Goal: Task Accomplishment & Management: Manage account settings

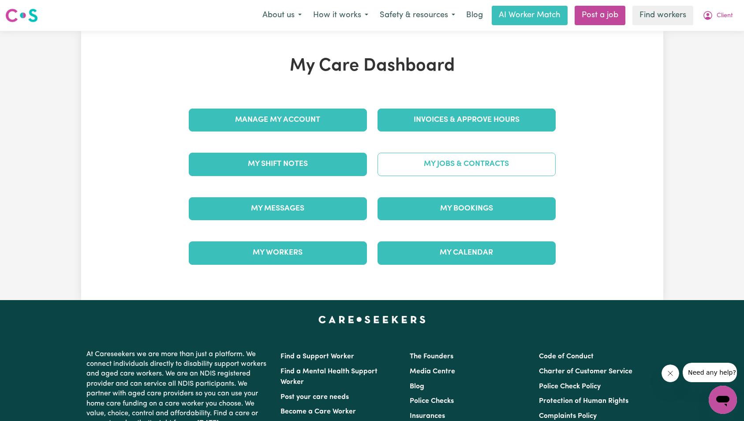
click at [473, 165] on link "My Jobs & Contracts" at bounding box center [467, 164] width 178 height 23
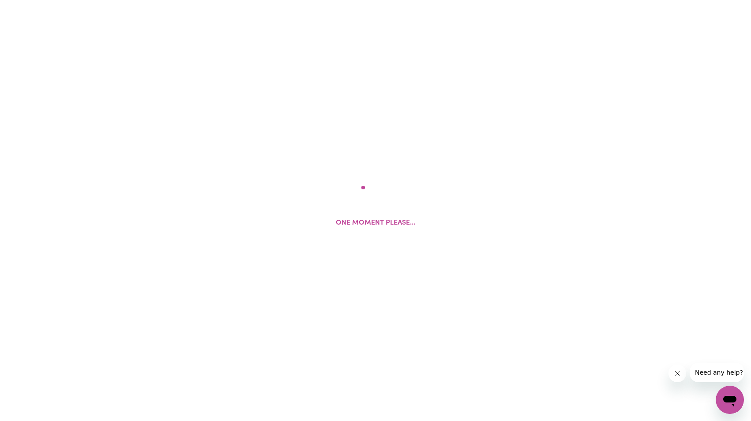
click at [679, 376] on icon "Close message from company" at bounding box center [676, 373] width 7 height 7
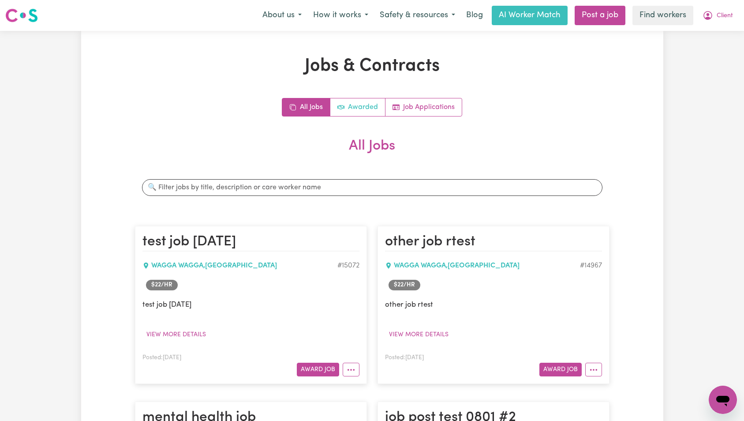
click at [378, 105] on link "Awarded" at bounding box center [358, 107] width 55 height 18
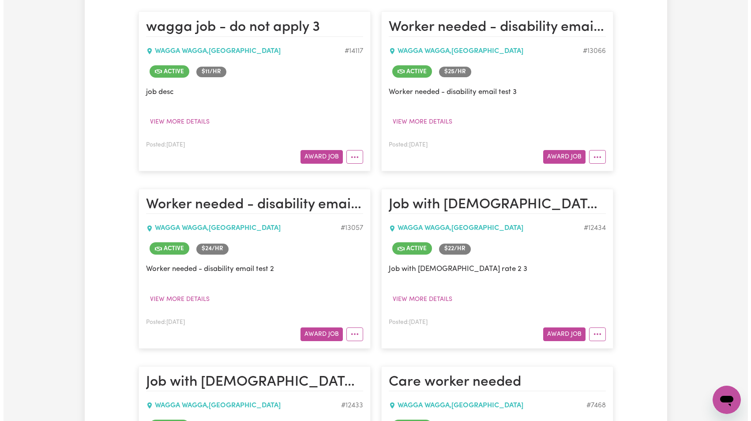
scroll to position [509, 0]
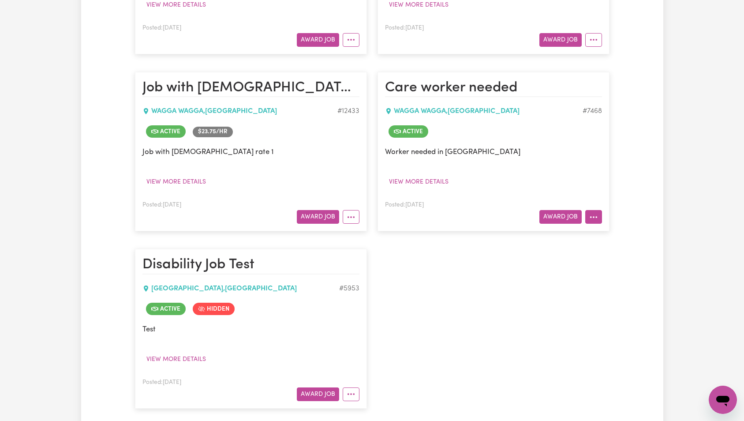
click at [593, 219] on icon "More options" at bounding box center [594, 217] width 9 height 9
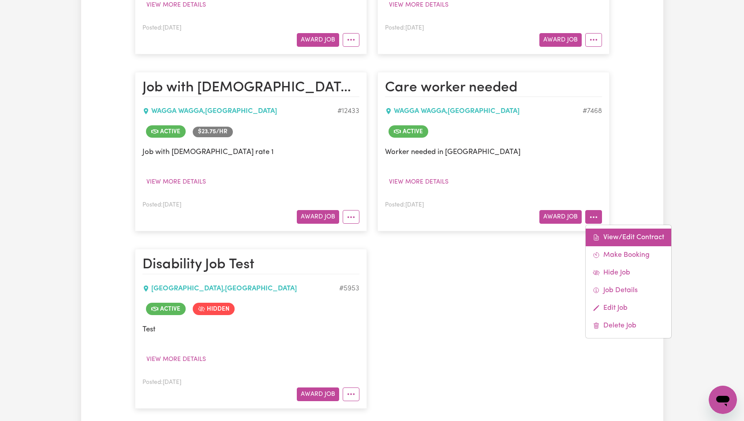
click at [603, 232] on link "View/Edit Contract" at bounding box center [629, 238] width 86 height 18
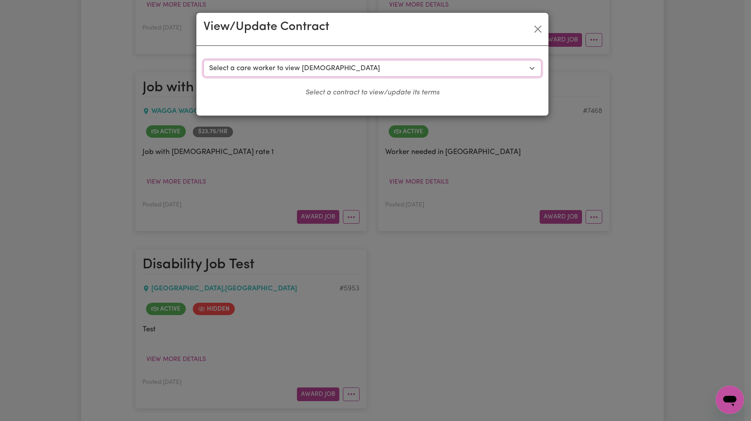
click at [407, 74] on select "Select a care worker to view [DEMOGRAPHIC_DATA] #6551 - Worker [PERSON_NAME] ([…" at bounding box center [372, 68] width 338 height 17
select select "6163"
select select "WEEKDAY_DAYTIME"
select select "ASSISTANCE_SELF_CARE"
select select "ONE"
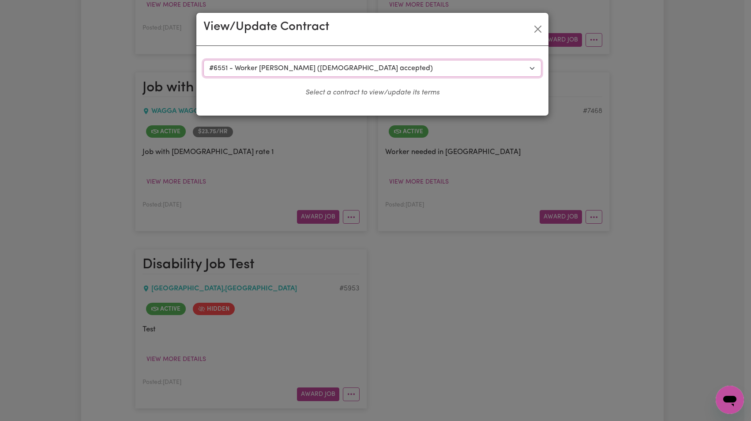
select select "[DATE]"
select select "ASSISTANCE_SELF_CARE"
select select "ONE"
select select "[DATE]"
select select "ASSISTANCE_SELF_CARE"
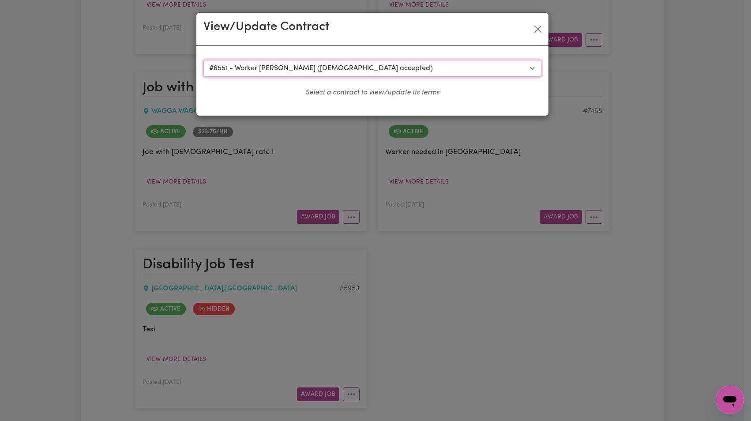
select select "ONE"
select select "PUBLIC_HOLIDAY"
select select "ASSISTANCE_SELF_CARE"
select select "ONE"
select select "WEEKDAY_EVENING"
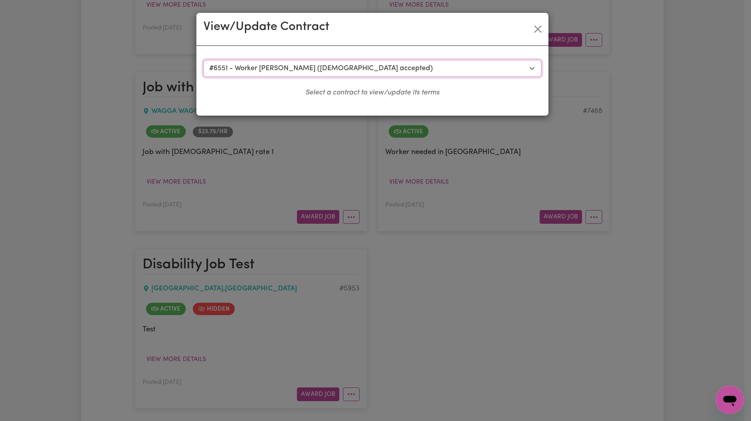
select select "ASSISTANCE_SELF_CARE"
select select "ONE"
select select "OVERNIGHT_ACTIVE"
select select "OVERNIGHT_ACTIVE_STANDARD"
select select "ONE"
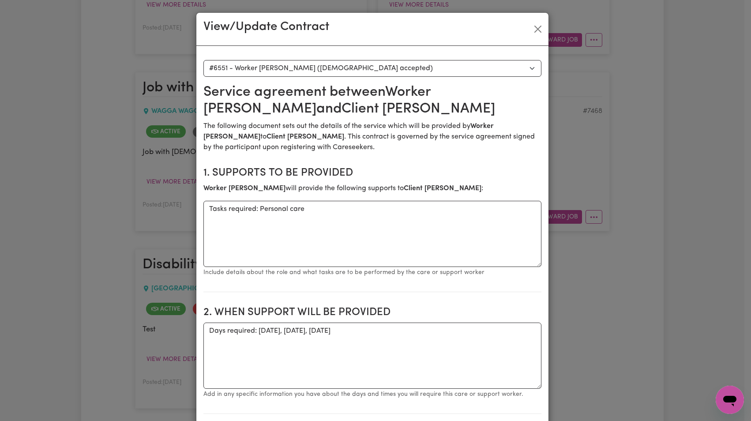
click at [458, 139] on p "The following document sets out the details of the service which will be provid…" at bounding box center [372, 137] width 338 height 32
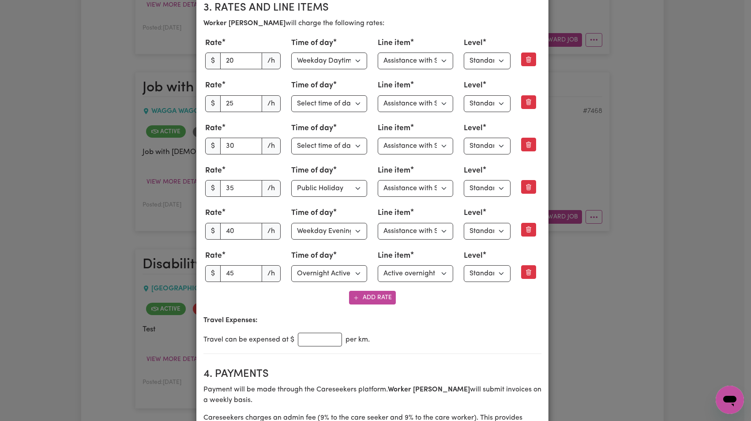
scroll to position [0, 0]
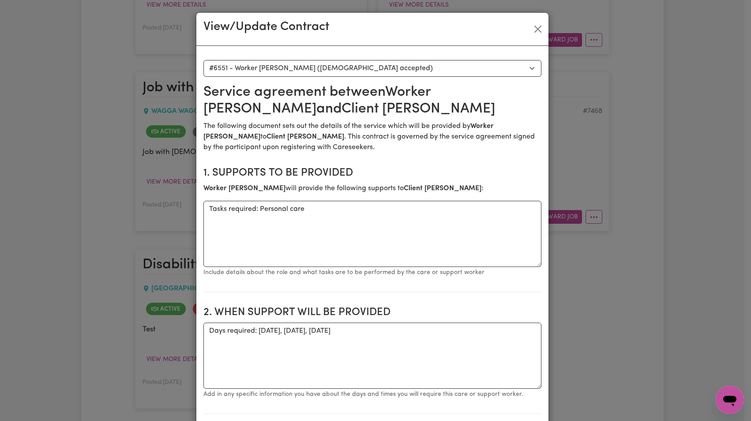
click at [525, 28] on div "View/Update Contract" at bounding box center [372, 29] width 352 height 33
click at [534, 29] on button "Close" at bounding box center [538, 29] width 14 height 14
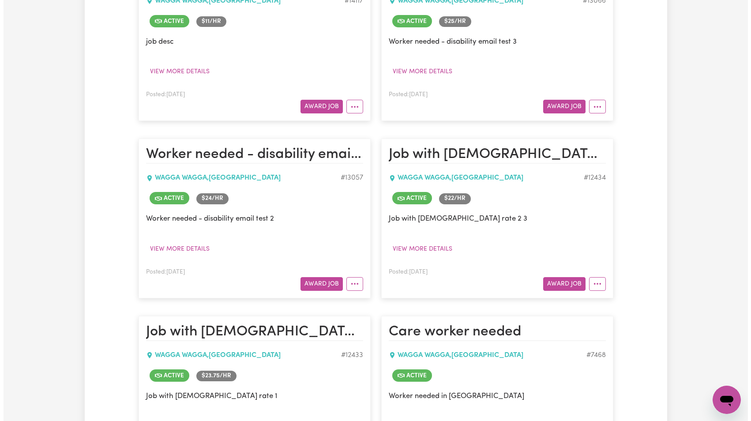
scroll to position [531, 0]
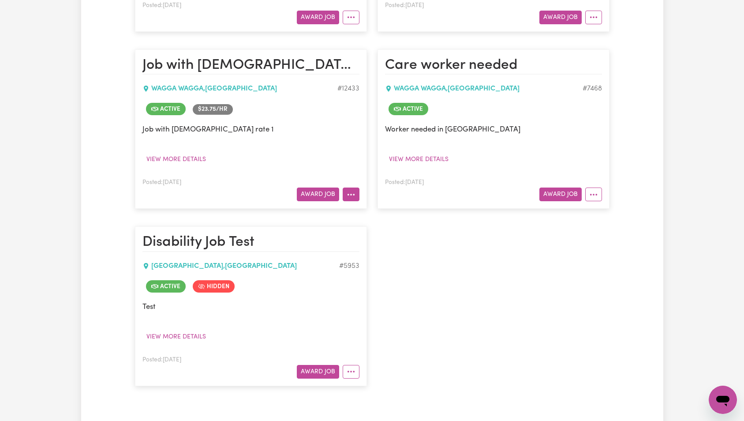
click at [354, 199] on button "More options" at bounding box center [351, 195] width 17 height 14
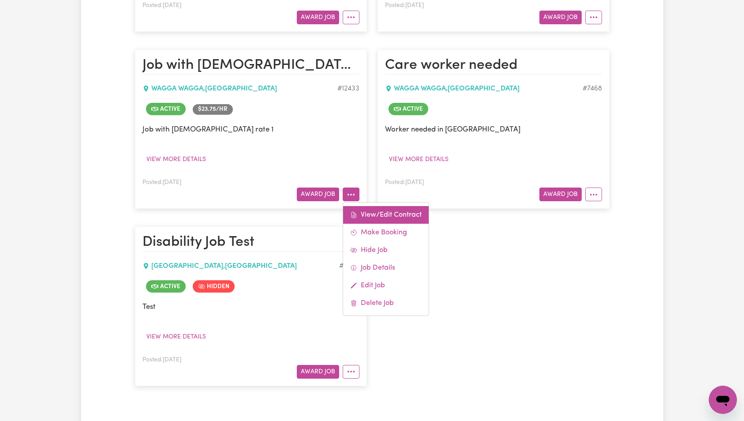
click at [373, 212] on link "View/Edit Contract" at bounding box center [386, 215] width 86 height 18
select select "WEEKDAY_DAYTIME"
select select "ASSISTANCE_SELF_CARE"
select select "ONE"
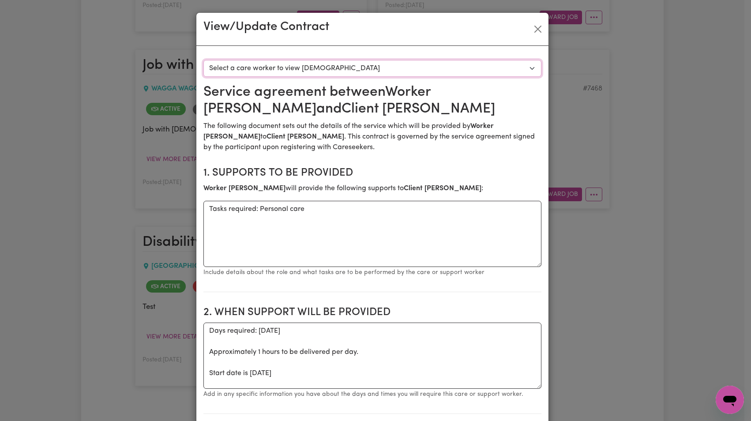
click at [356, 69] on select "Select a care worker to view [DEMOGRAPHIC_DATA] #9317 - Worker [PERSON_NAME] ([…" at bounding box center [372, 68] width 338 height 17
select select "8929"
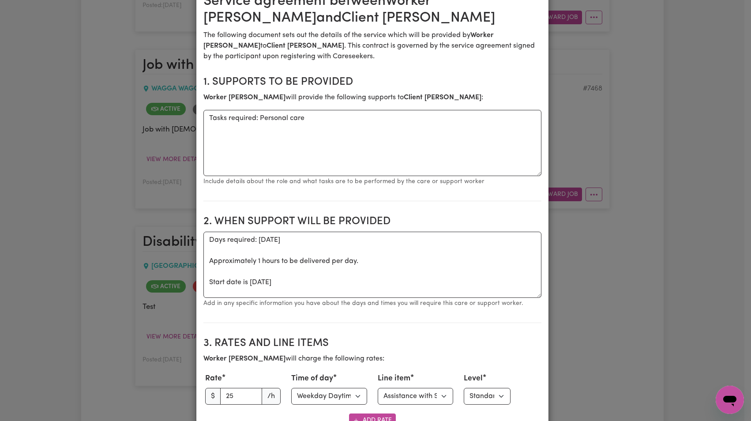
scroll to position [0, 0]
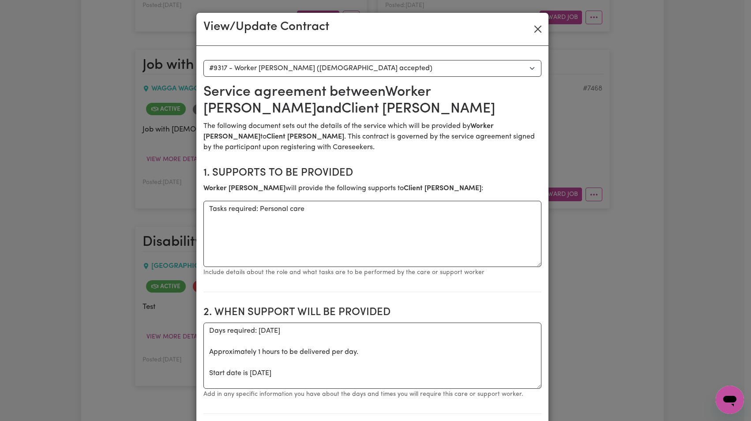
click at [541, 26] on div "View/Update Contract" at bounding box center [372, 29] width 352 height 33
click at [536, 28] on button "Close" at bounding box center [538, 29] width 14 height 14
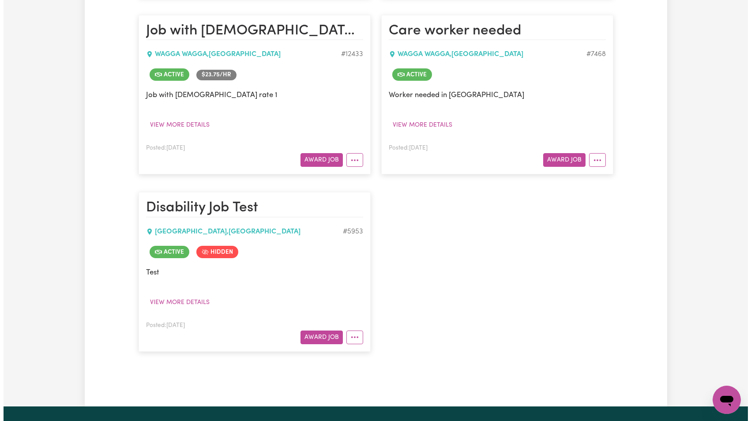
scroll to position [424, 0]
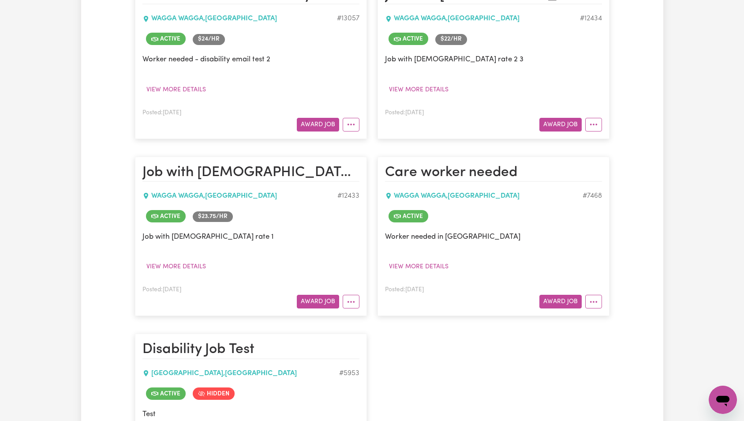
click at [353, 193] on div "# 12433" at bounding box center [349, 196] width 22 height 11
copy div "12433"
click at [356, 241] on p "Job with [DEMOGRAPHIC_DATA] rate 1" at bounding box center [251, 236] width 217 height 11
click at [358, 305] on button "More options" at bounding box center [351, 302] width 17 height 14
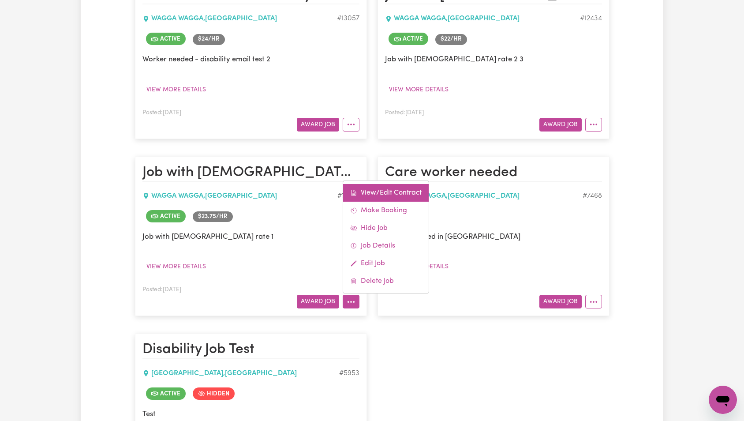
click at [363, 193] on link "View/Edit Contract" at bounding box center [386, 193] width 86 height 18
select select "WEEKDAY_DAYTIME"
select select "ASSISTANCE_SELF_CARE"
select select "ONE"
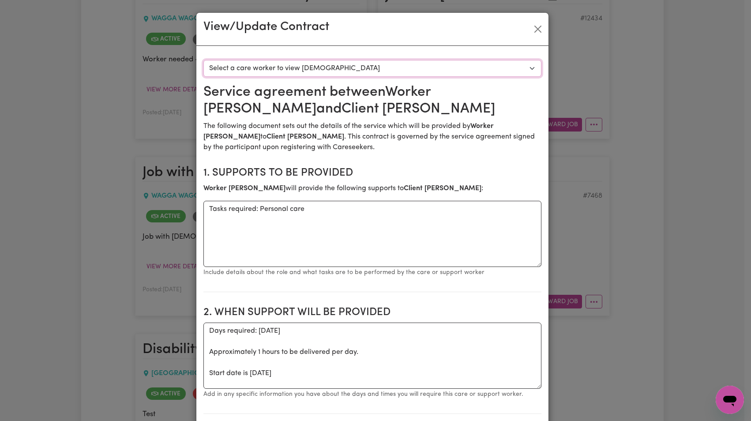
click at [342, 70] on select "Select a care worker to view [DEMOGRAPHIC_DATA] #9317 - Worker [PERSON_NAME] ([…" at bounding box center [372, 68] width 338 height 17
select select "8929"
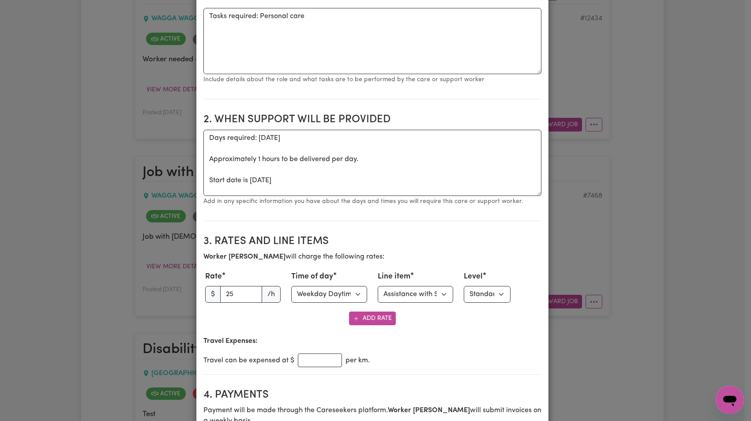
scroll to position [335, 0]
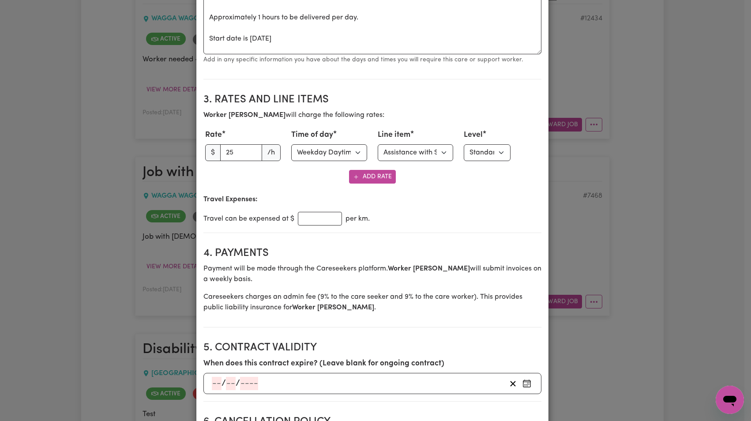
click at [444, 188] on section "3. Rates and Line Items Worker [PERSON_NAME] will charge the following rates: R…" at bounding box center [372, 159] width 338 height 147
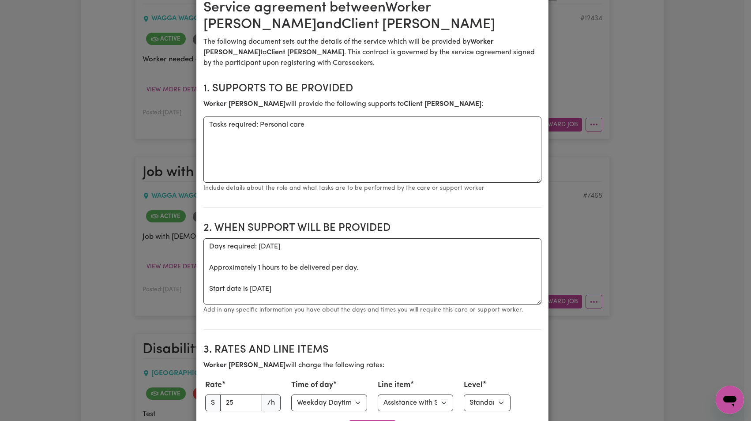
scroll to position [0, 0]
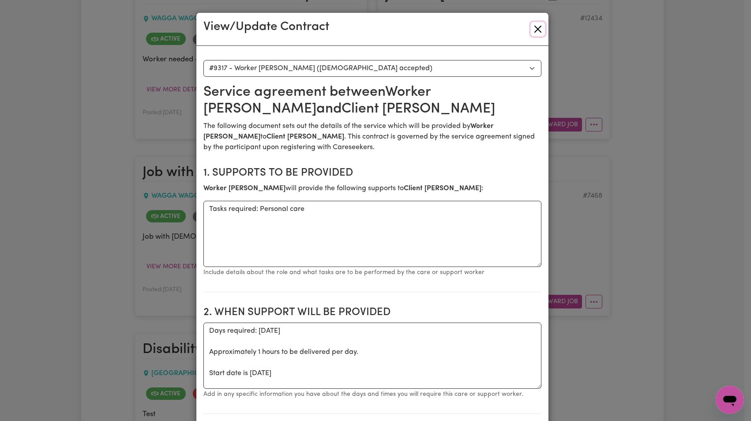
click at [536, 31] on button "Close" at bounding box center [538, 29] width 14 height 14
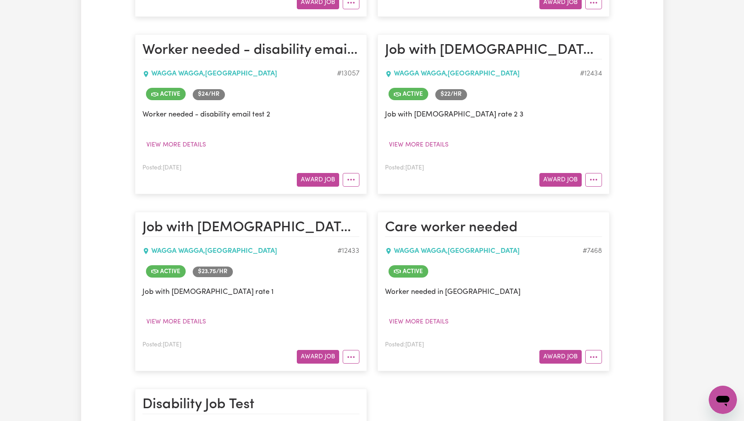
scroll to position [364, 0]
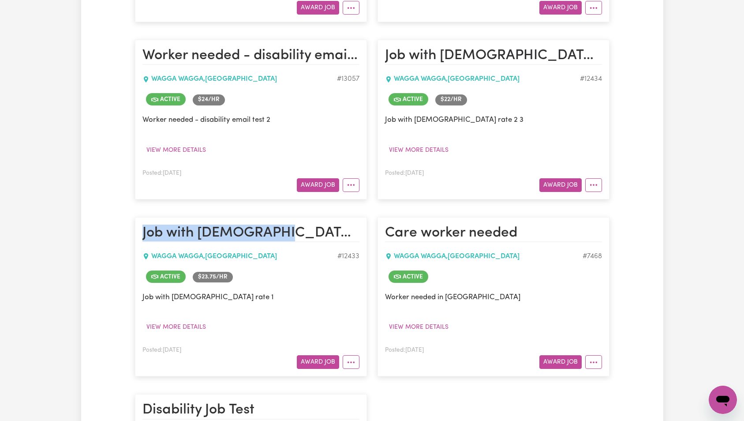
drag, startPoint x: 141, startPoint y: 227, endPoint x: 287, endPoint y: 226, distance: 146.1
click at [287, 226] on article "Job with [DEMOGRAPHIC_DATA] rate [GEOGRAPHIC_DATA] , [GEOGRAPHIC_DATA] # 12433 …" at bounding box center [251, 297] width 232 height 160
click at [290, 227] on h2 "Job with [DEMOGRAPHIC_DATA] rate" at bounding box center [251, 234] width 217 height 18
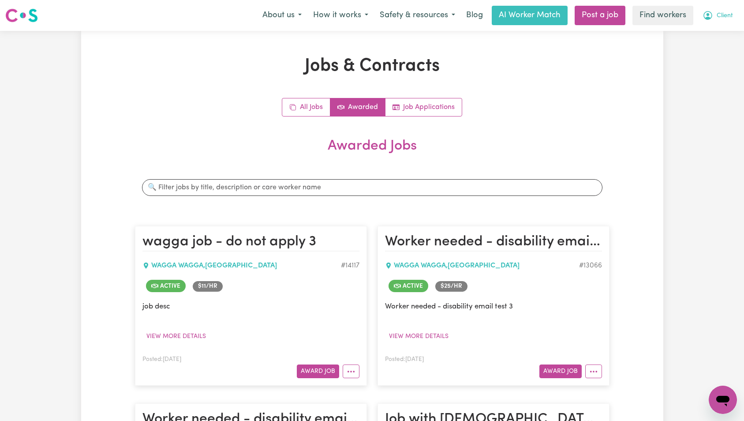
click at [727, 11] on span "Client" at bounding box center [725, 16] width 16 height 10
click at [718, 49] on link "Logout" at bounding box center [704, 50] width 70 height 17
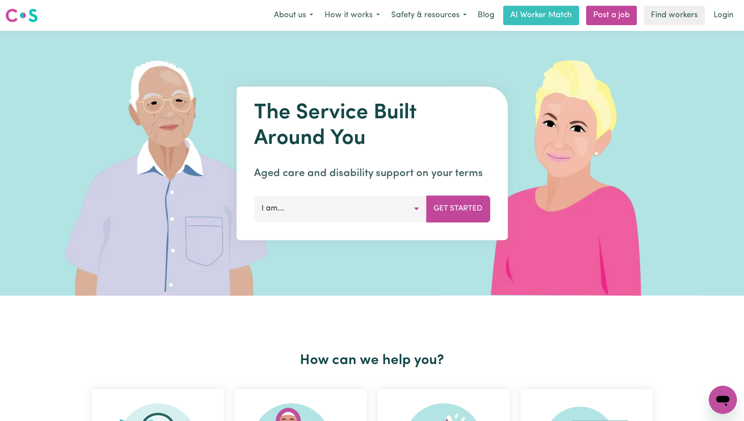
click at [728, 11] on link "Login" at bounding box center [724, 15] width 30 height 19
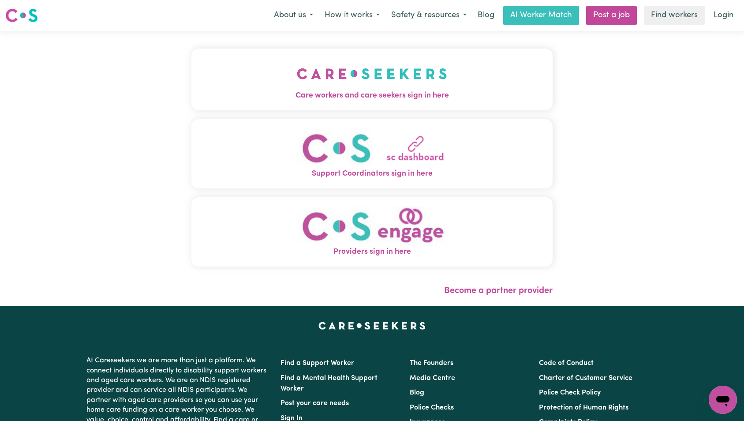
click at [297, 81] on img "Care workers and care seekers sign in here" at bounding box center [372, 73] width 150 height 33
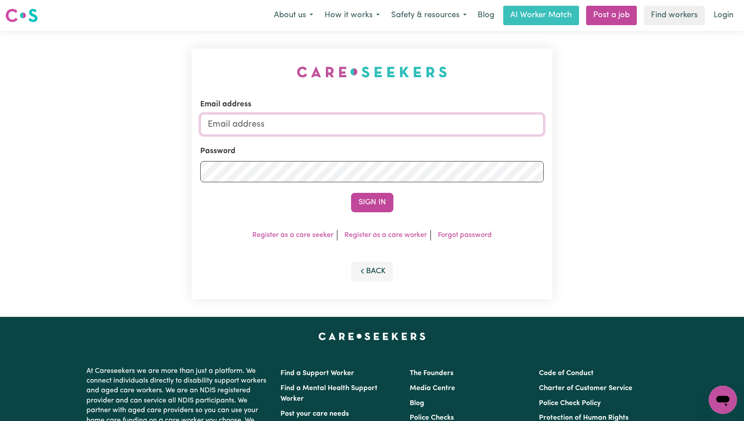
click at [351, 123] on input "Email address" at bounding box center [372, 124] width 344 height 21
type input "[EMAIL_ADDRESS][DOMAIN_NAME]"
click at [372, 199] on button "Sign In" at bounding box center [372, 202] width 42 height 19
